Goal: Check status

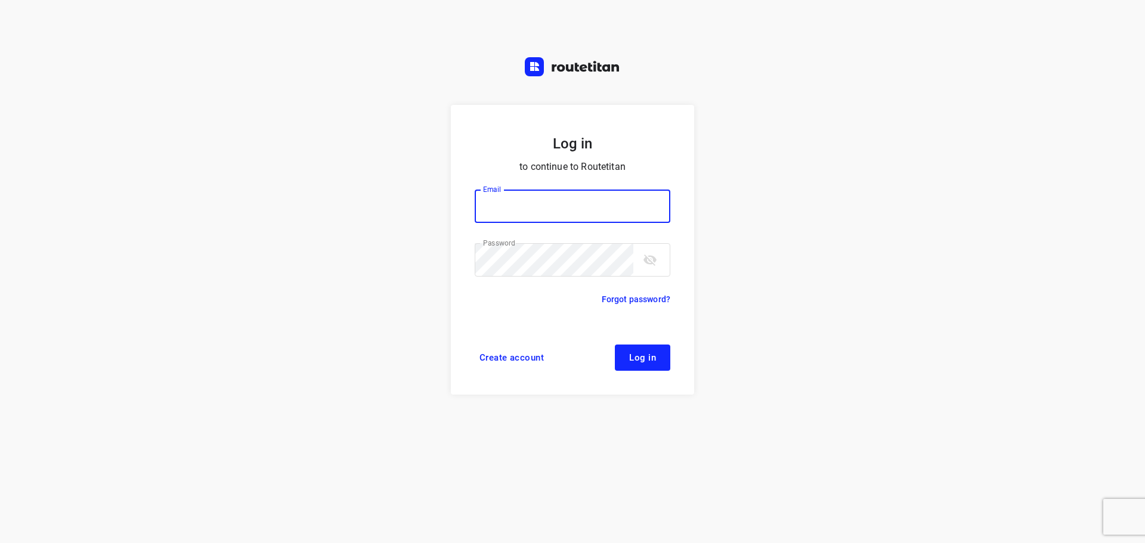
type input "[PERSON_NAME][EMAIL_ADDRESS][DOMAIN_NAME]"
click at [651, 359] on span "Log in" at bounding box center [642, 358] width 27 height 10
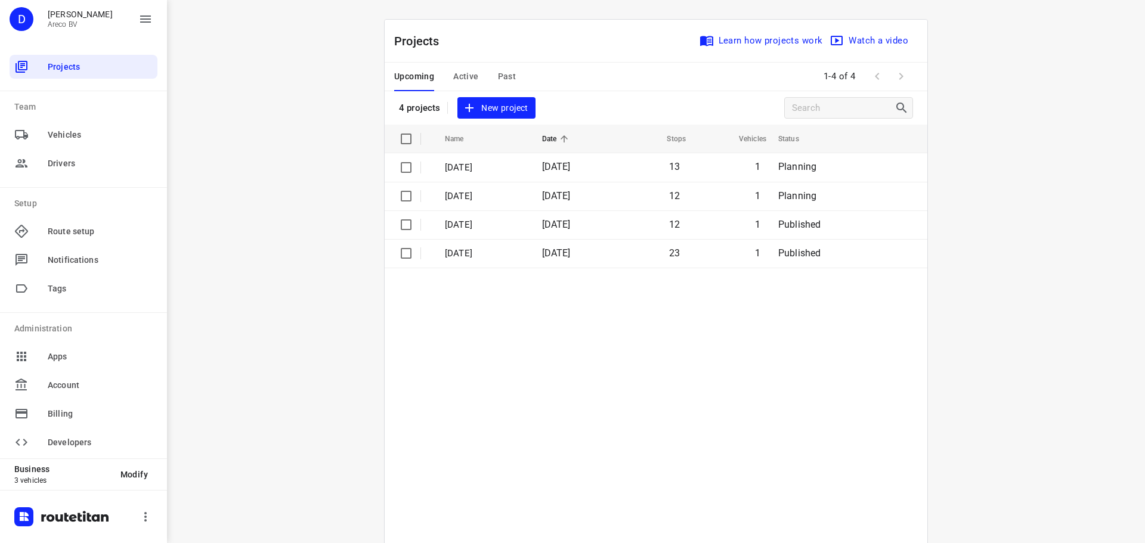
click at [470, 73] on span "Active" at bounding box center [465, 76] width 25 height 15
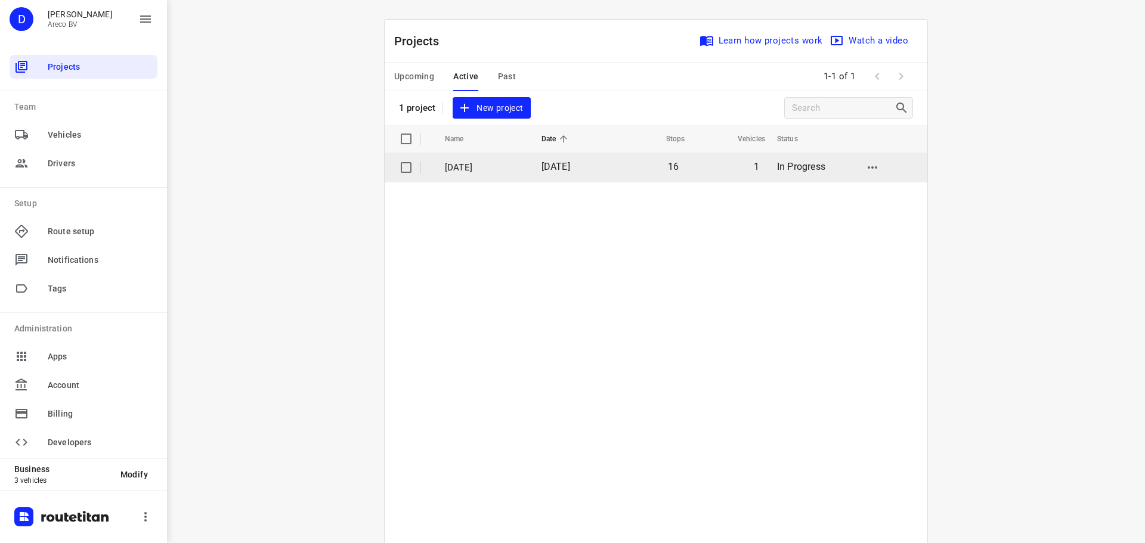
click at [463, 171] on p "[DATE]" at bounding box center [484, 168] width 79 height 14
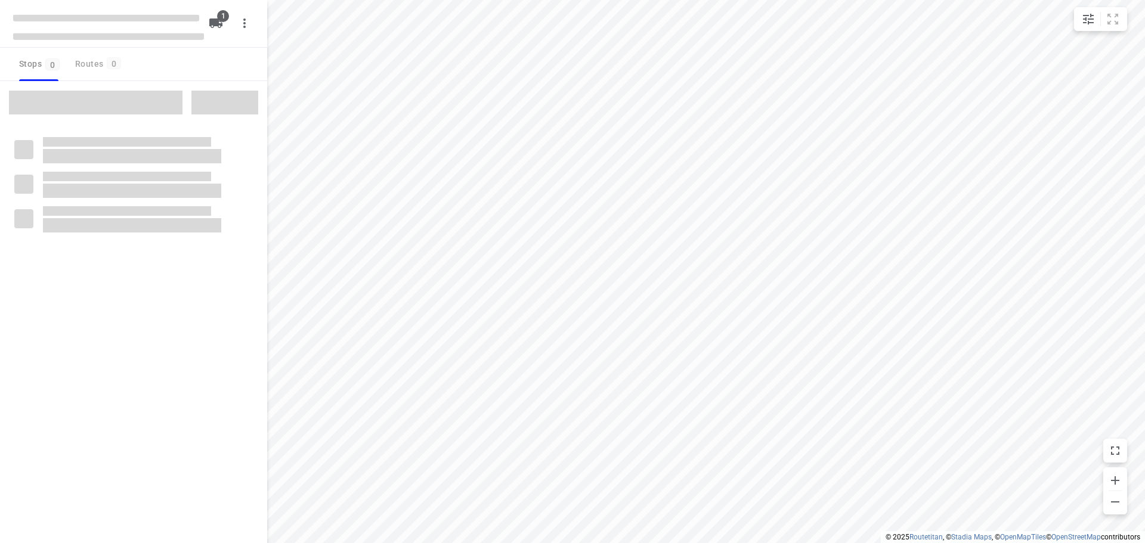
type input "distance"
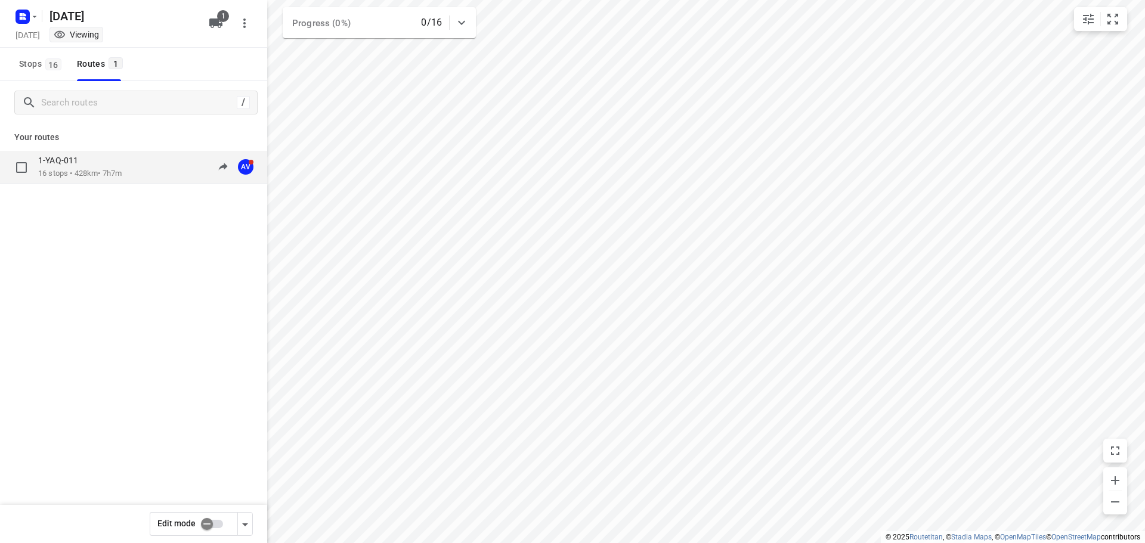
click at [75, 154] on div "1-YAQ-011 16 stops • 428km • 7h7m 08:28-15:35 AV" at bounding box center [133, 167] width 267 height 33
